Goal: Task Accomplishment & Management: Use online tool/utility

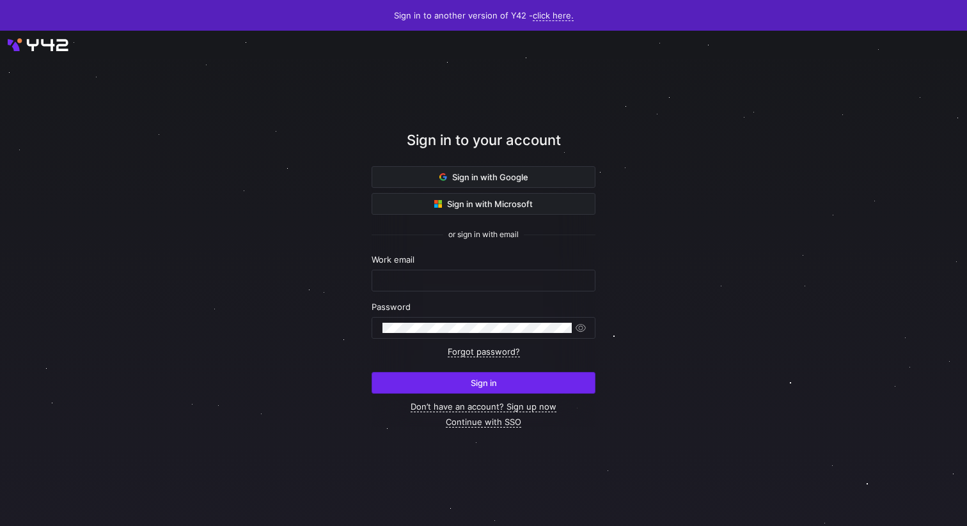
click at [471, 378] on span "Sign in" at bounding box center [484, 383] width 26 height 10
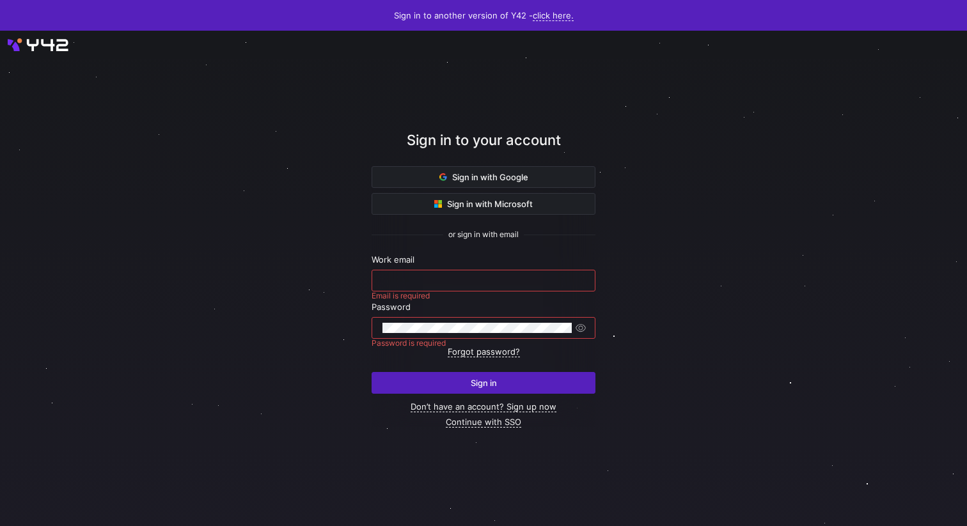
click at [421, 271] on div at bounding box center [483, 280] width 202 height 20
click at [415, 279] on input "text" at bounding box center [483, 281] width 202 height 10
click at [399, 283] on input "text" at bounding box center [483, 281] width 202 height 10
type input "erica@mo"
click at [485, 423] on link "Continue with SSO" at bounding box center [483, 422] width 75 height 11
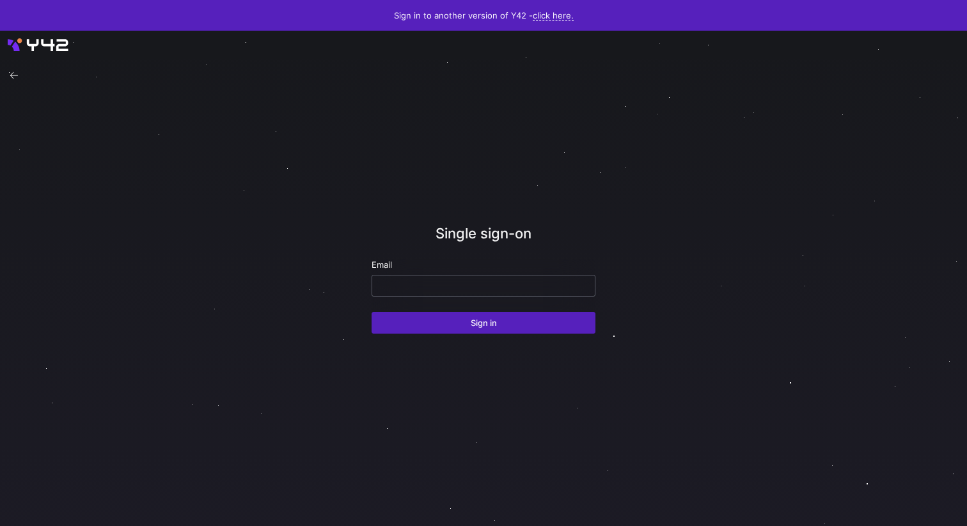
click at [448, 287] on input "email" at bounding box center [483, 286] width 202 height 10
type input "erica@modular.com"
click at [371, 312] on button "Sign in" at bounding box center [483, 323] width 224 height 22
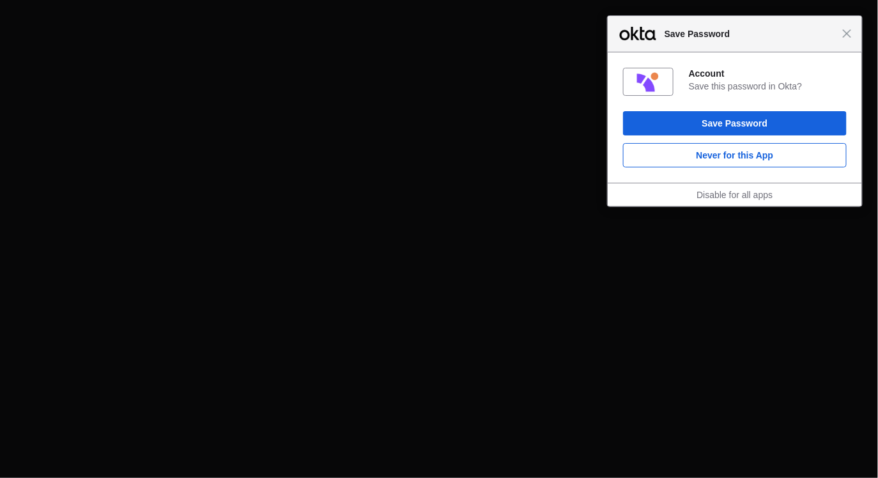
click at [851, 42] on div "Close Save Password" at bounding box center [735, 34] width 254 height 36
click at [849, 34] on span "Close" at bounding box center [848, 34] width 10 height 10
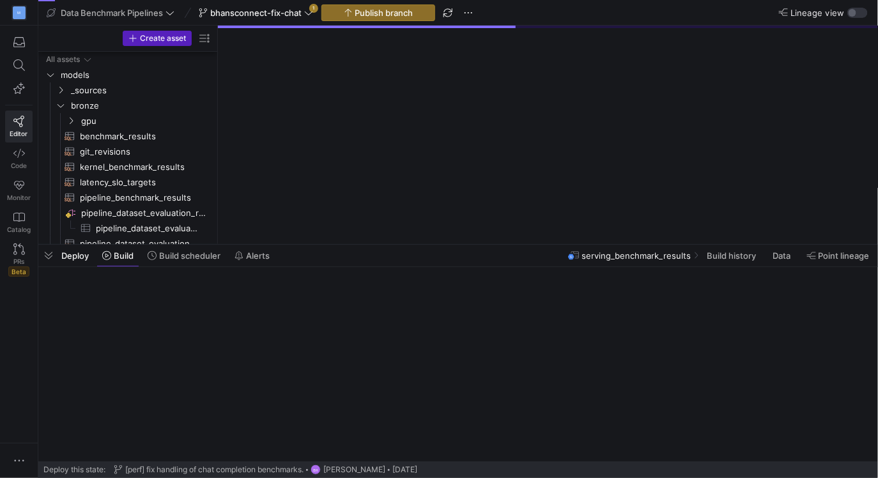
scroll to position [22, 0]
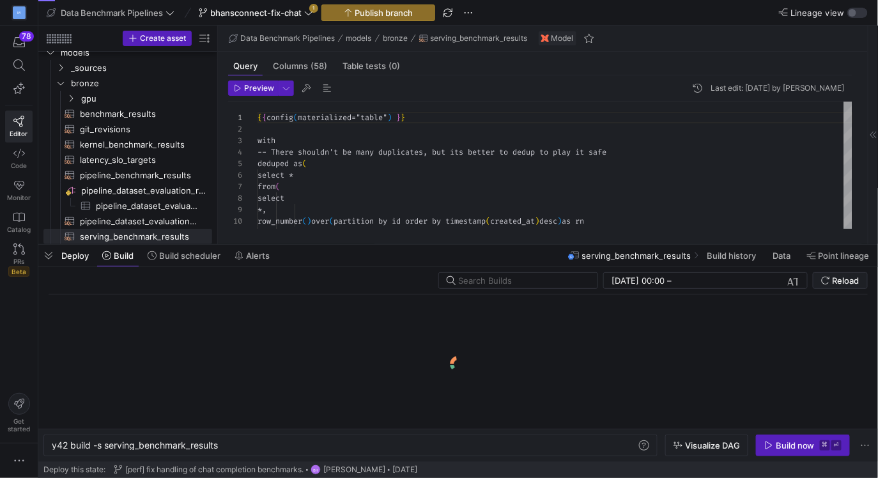
scroll to position [115, 0]
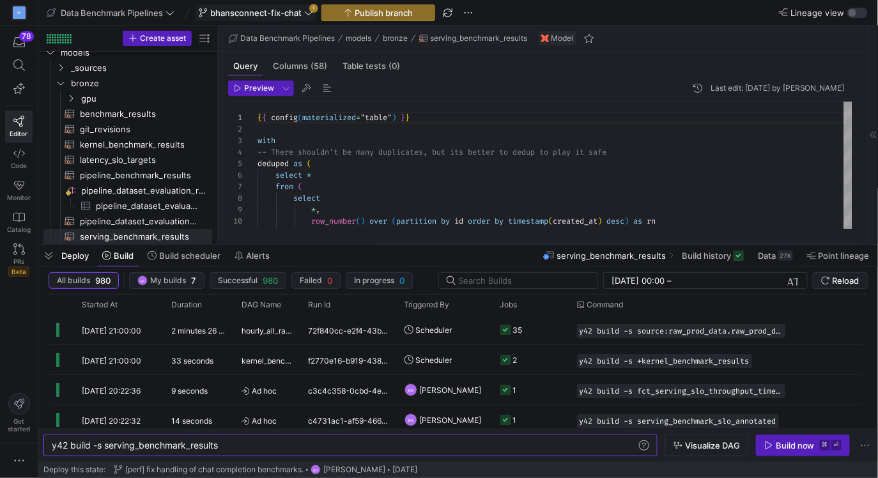
click at [308, 9] on icon at bounding box center [308, 12] width 9 height 9
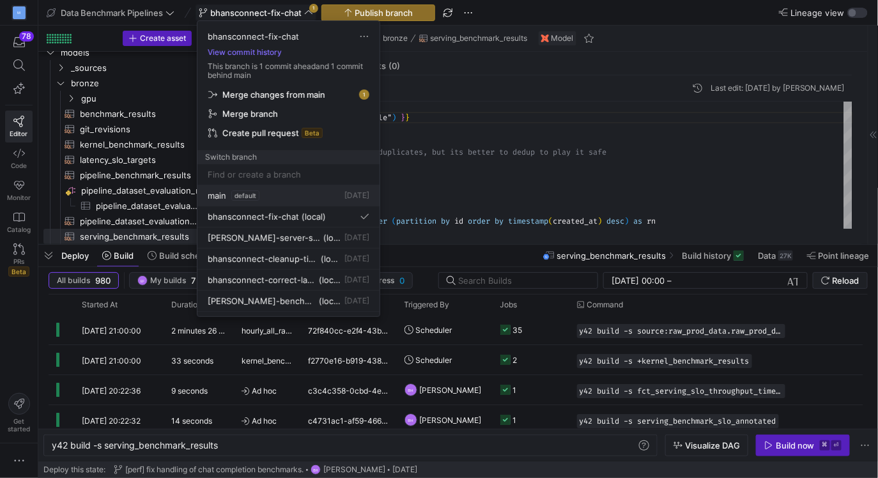
click at [216, 197] on span "main" at bounding box center [217, 196] width 19 height 10
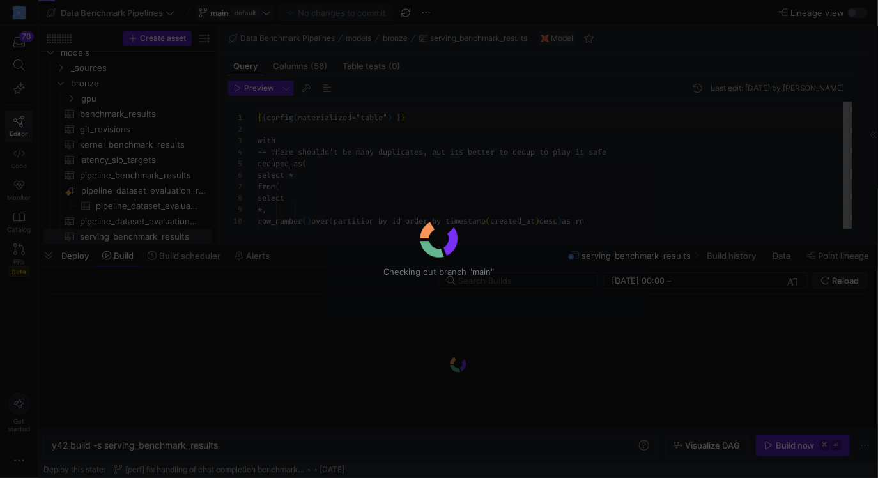
scroll to position [115, 0]
